Goal: Transaction & Acquisition: Purchase product/service

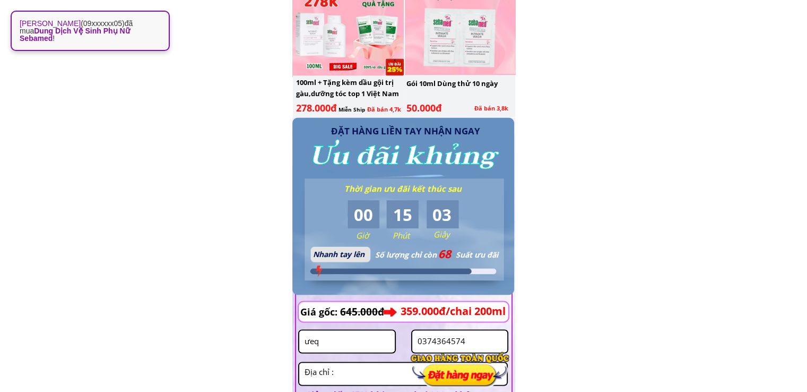
scroll to position [1733, 0]
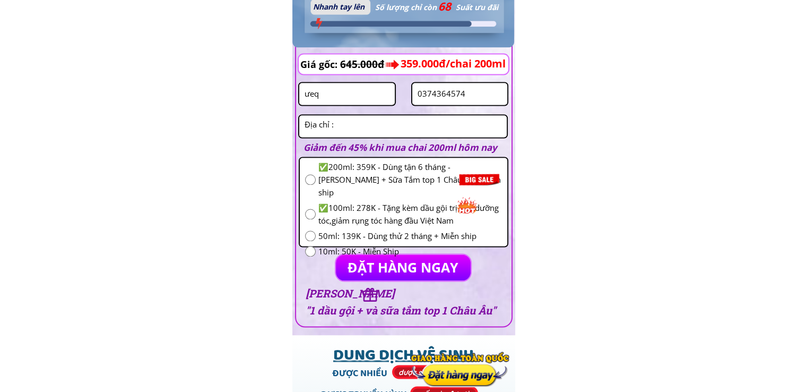
scroll to position [1857, 0]
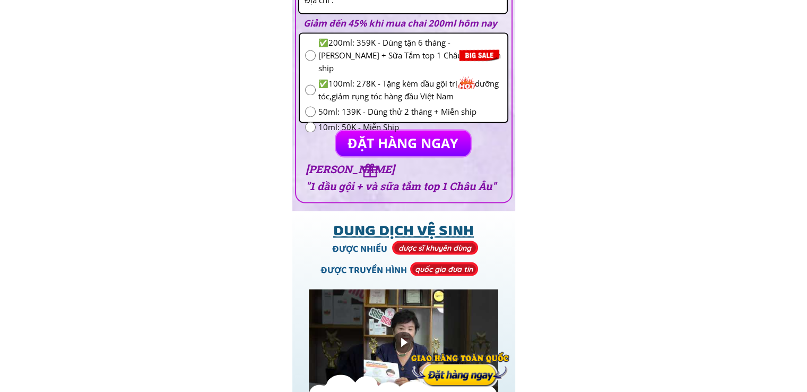
click at [345, 120] on span "10ml: 50K - Miễn Ship" at bounding box center [410, 126] width 184 height 13
radio input "true"
click at [345, 120] on span "10ml: 50K - Miễn Ship" at bounding box center [410, 126] width 184 height 13
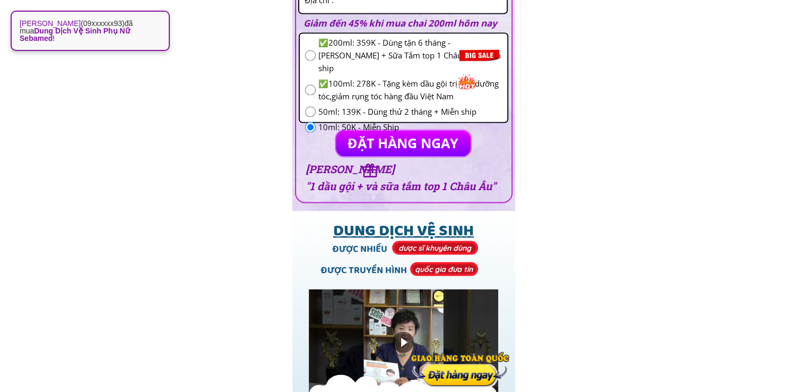
click at [309, 50] on input "radio" at bounding box center [310, 55] width 11 height 11
radio input "true"
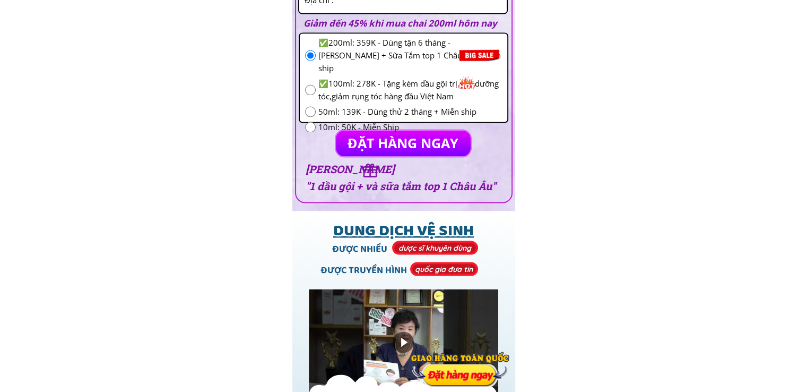
scroll to position [1733, 0]
